Goal: Transaction & Acquisition: Purchase product/service

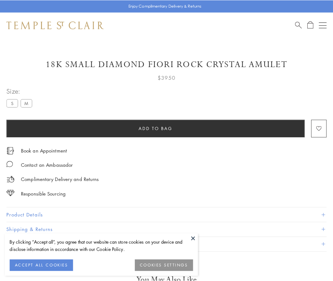
scroll to position [3, 0]
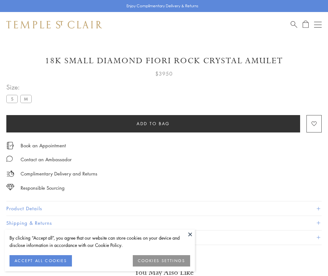
click at [153, 124] on span "Add to bag" at bounding box center [153, 123] width 33 height 7
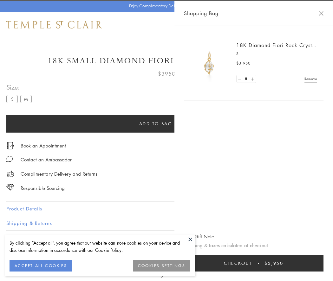
click at [255, 264] on button "Checkout $3,950" at bounding box center [253, 263] width 139 height 16
